Goal: Find specific page/section: Find specific page/section

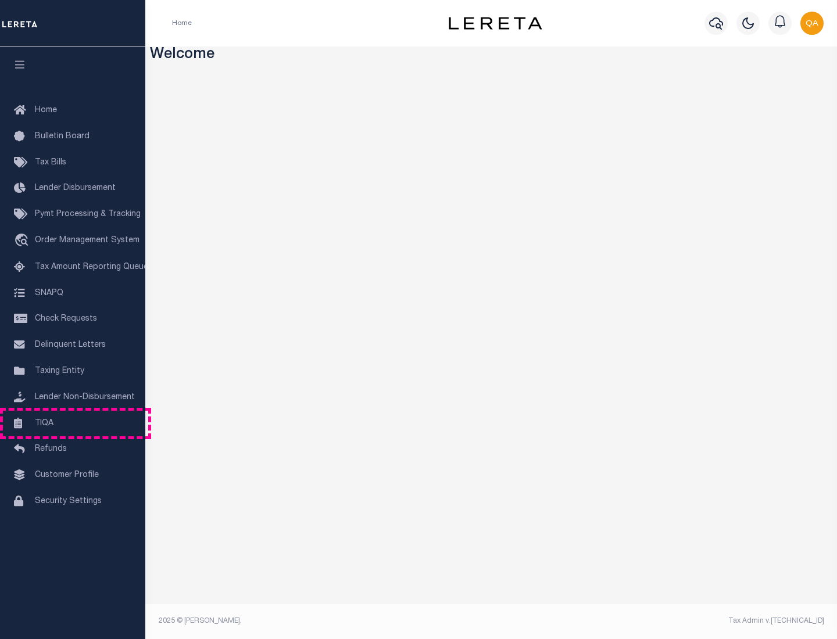
click at [73, 423] on link "TIQA" at bounding box center [72, 424] width 145 height 26
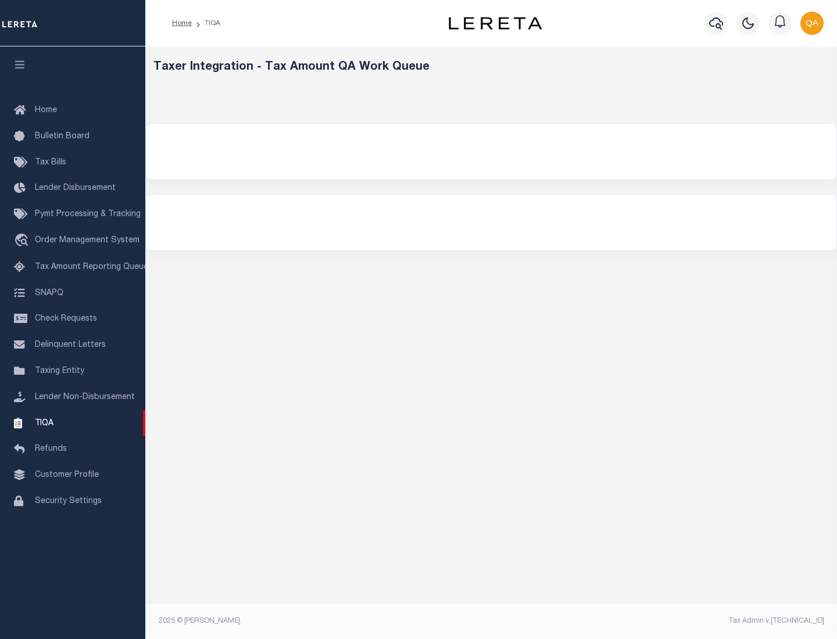
select select "200"
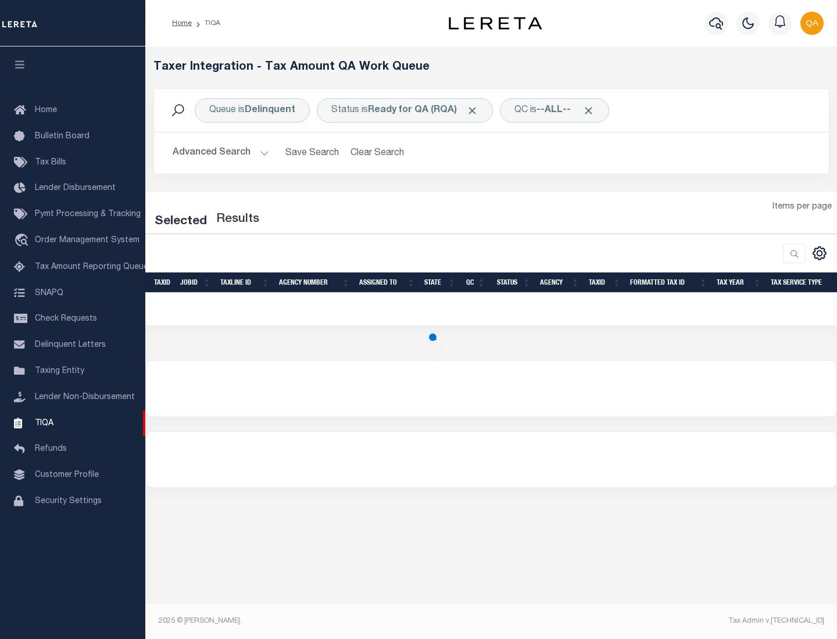
select select "200"
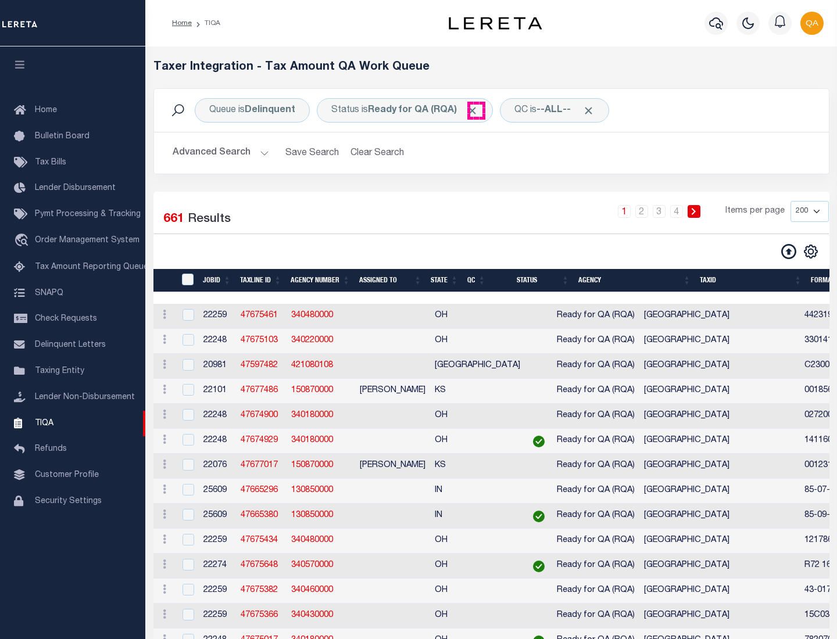
click at [476, 110] on span "Click to Remove" at bounding box center [472, 111] width 12 height 12
